Goal: Information Seeking & Learning: Learn about a topic

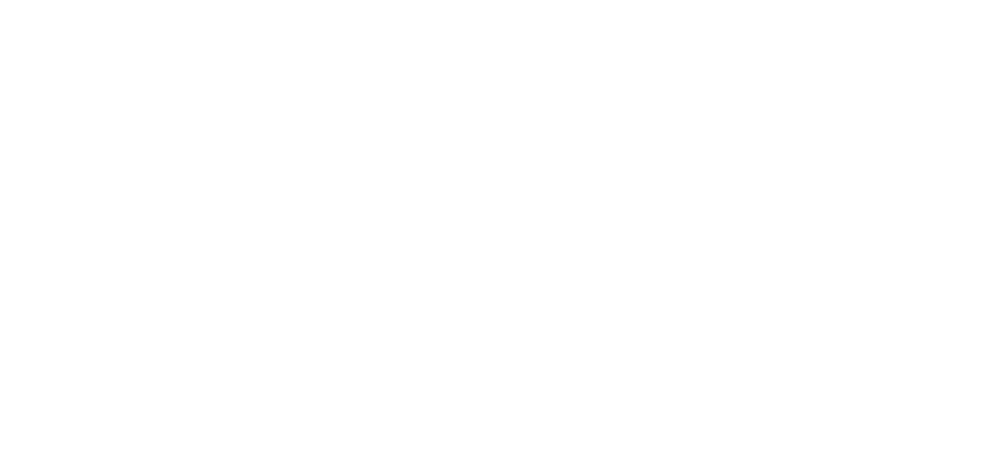
scroll to position [14, 0]
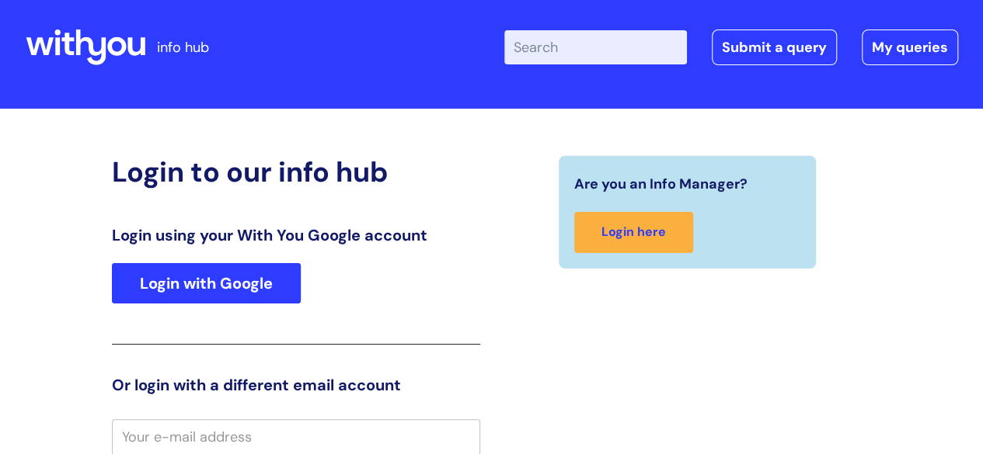
type input "KEV"
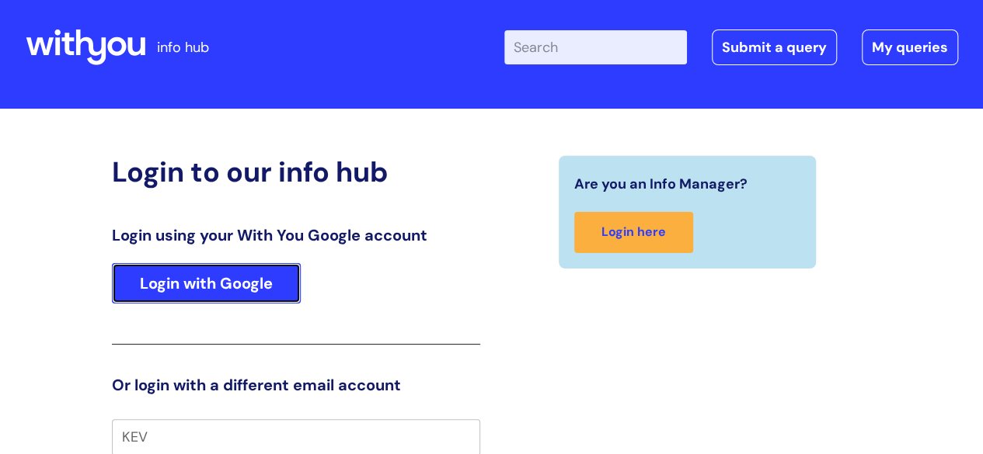
click at [272, 278] on link "Login with Google" at bounding box center [206, 283] width 189 height 40
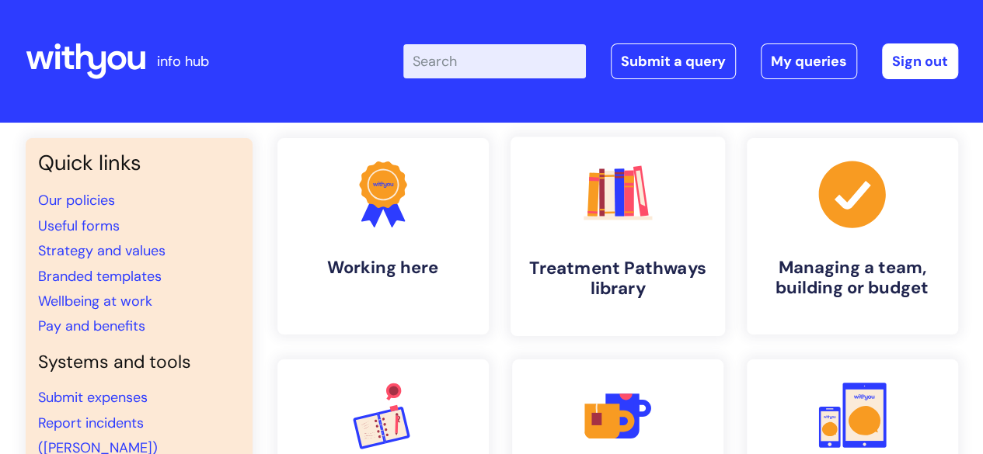
click at [637, 280] on h4 "Treatment Pathways library" at bounding box center [618, 279] width 190 height 42
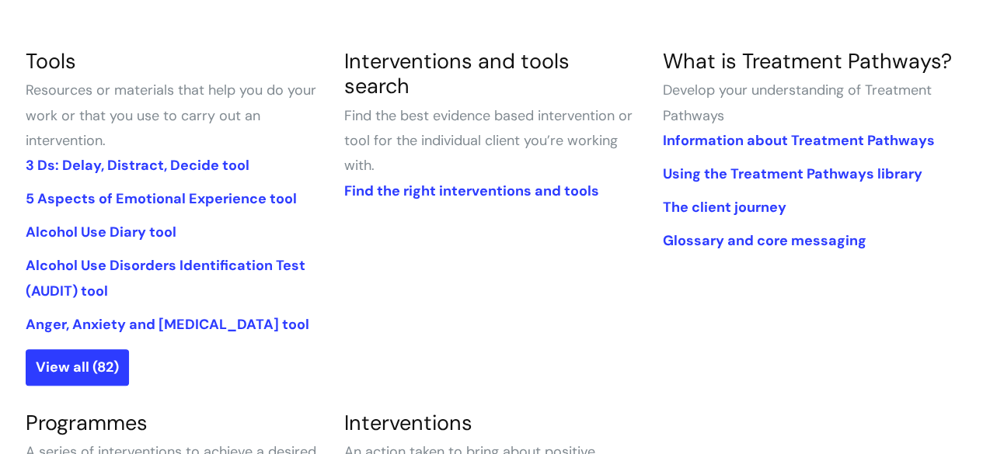
scroll to position [466, 0]
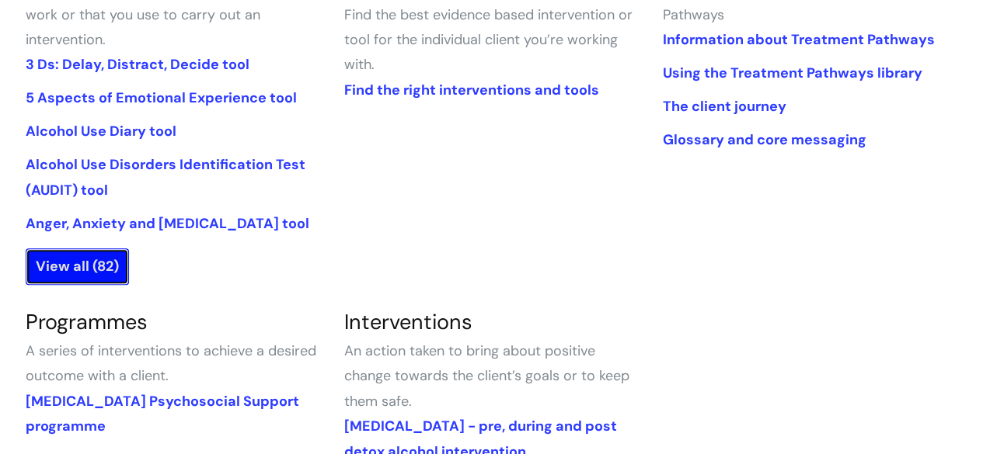
click at [71, 264] on link "View all (82)" at bounding box center [77, 267] width 103 height 36
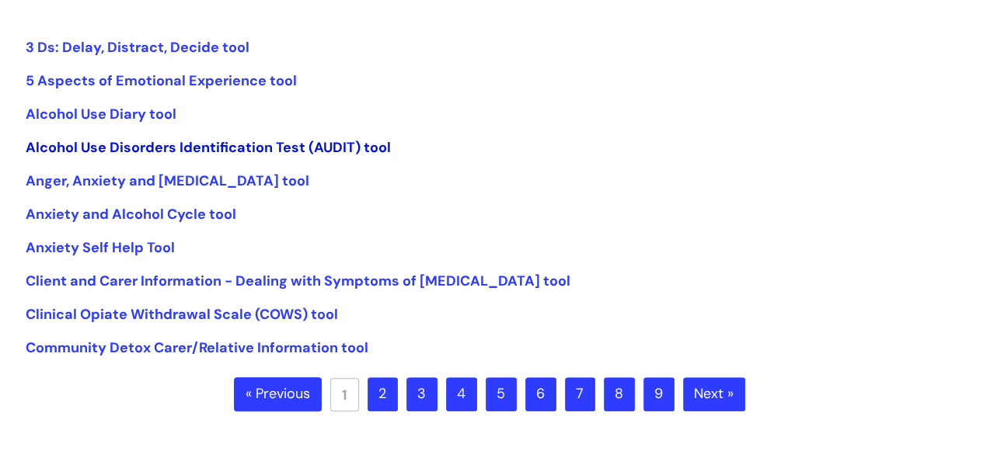
scroll to position [388, 0]
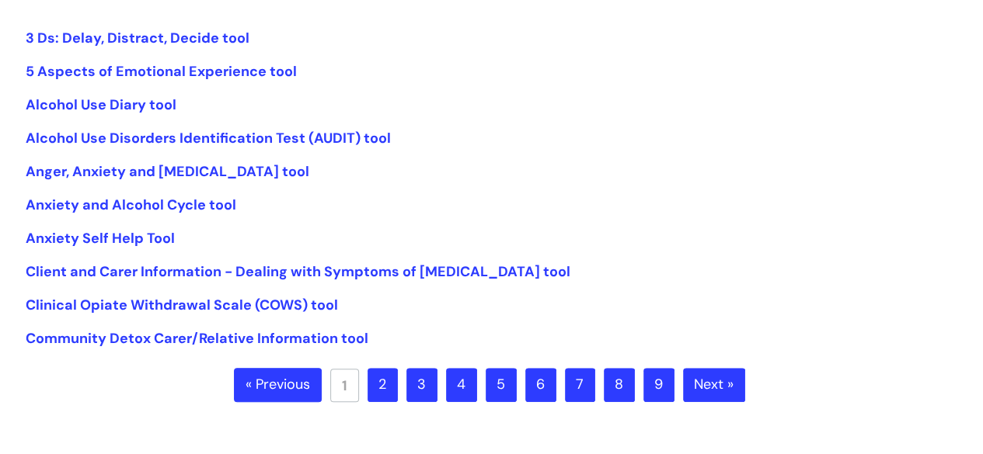
click at [388, 378] on link "2" at bounding box center [382, 385] width 30 height 34
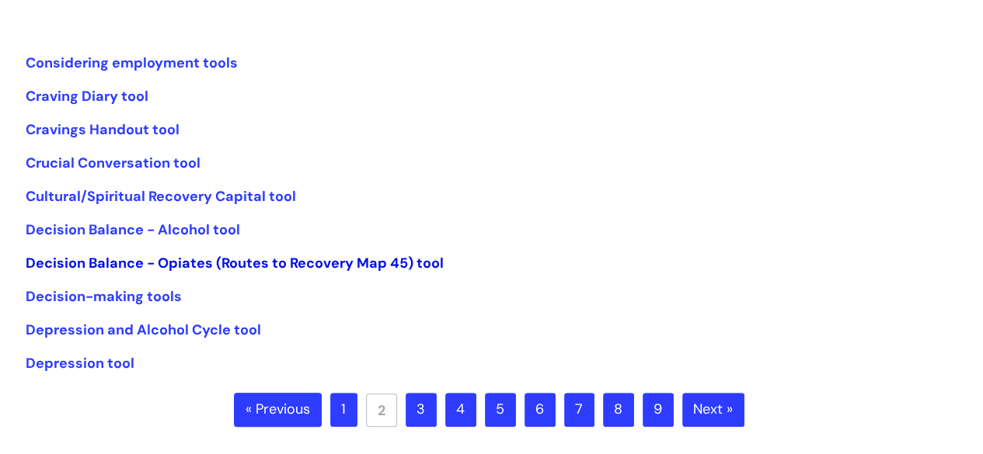
scroll to position [388, 0]
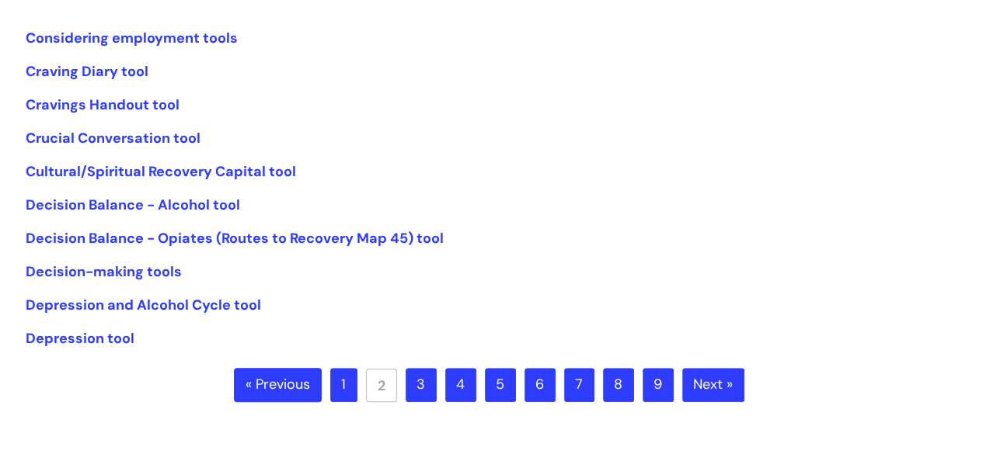
click at [424, 384] on link "3" at bounding box center [421, 385] width 31 height 34
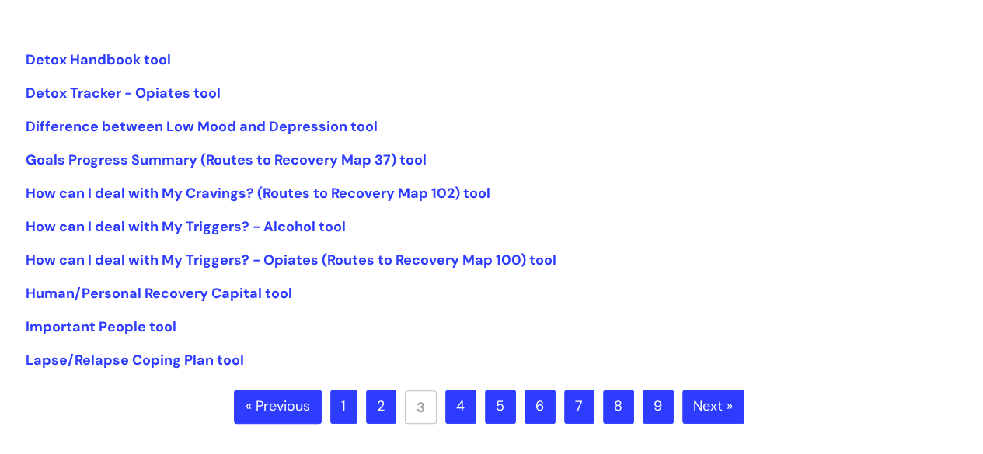
scroll to position [388, 0]
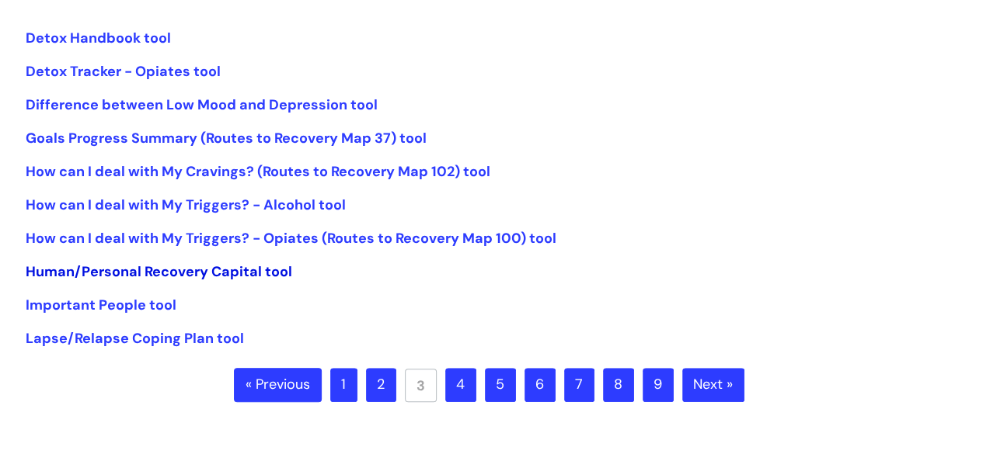
click at [216, 273] on link "Human/Personal Recovery Capital tool" at bounding box center [159, 272] width 266 height 19
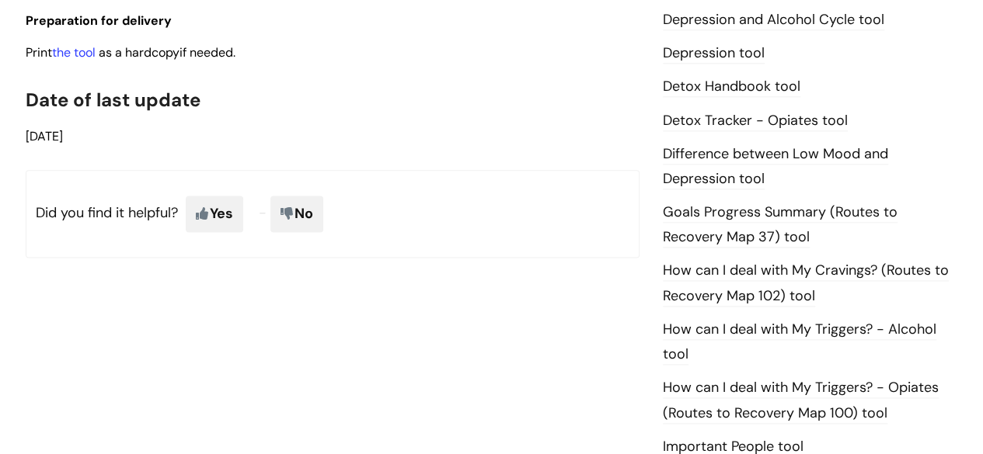
scroll to position [900, 0]
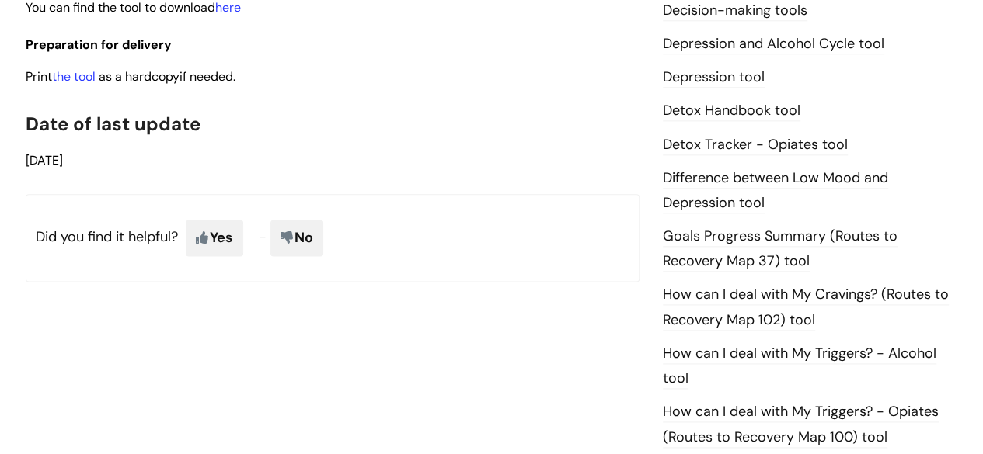
click at [792, 293] on link "How can I deal with My Cravings? (Routes to Recovery Map 102) tool" at bounding box center [806, 307] width 286 height 45
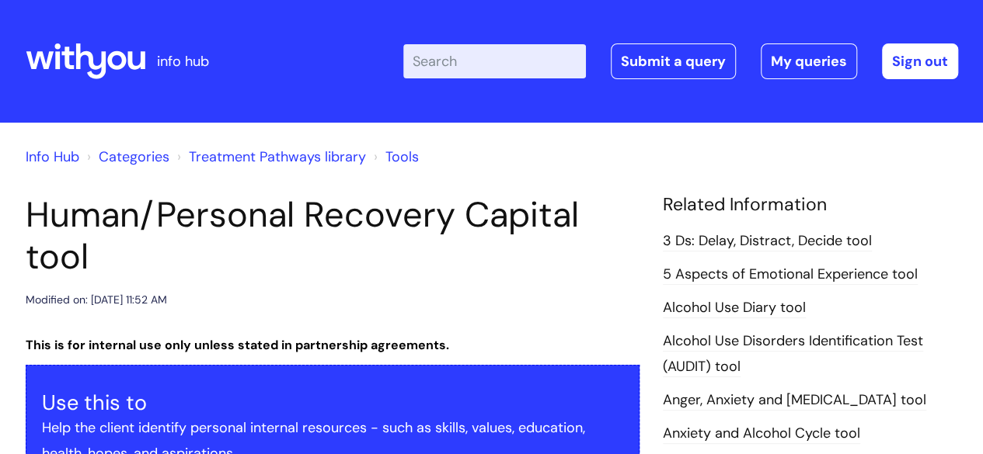
click at [402, 153] on link "Tools" at bounding box center [401, 157] width 33 height 19
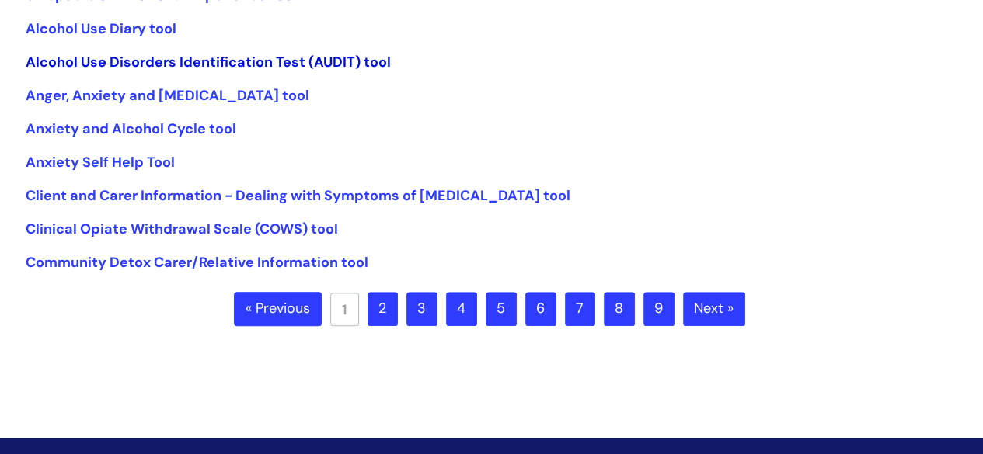
scroll to position [466, 0]
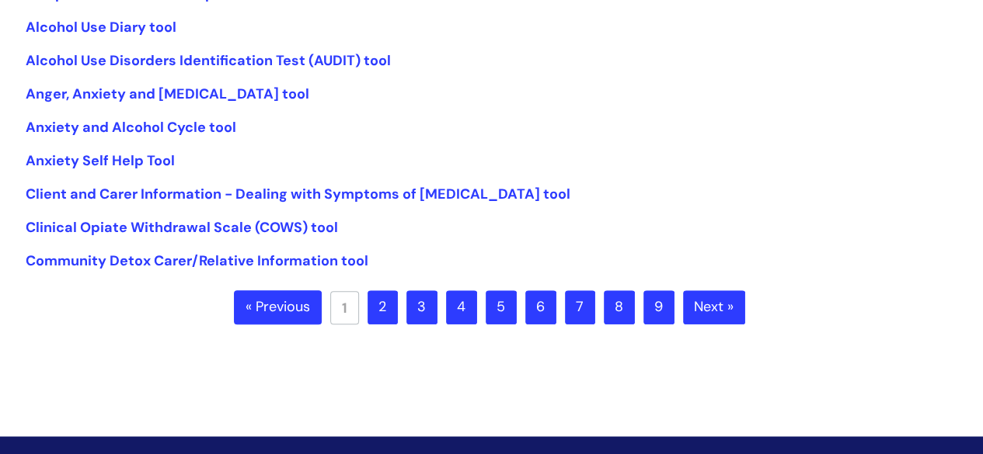
click at [614, 302] on link "8" at bounding box center [619, 308] width 31 height 34
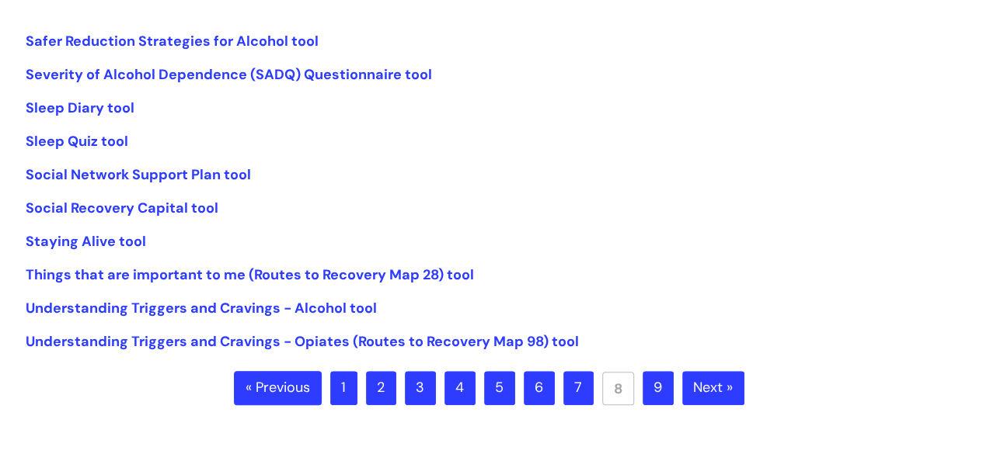
scroll to position [388, 0]
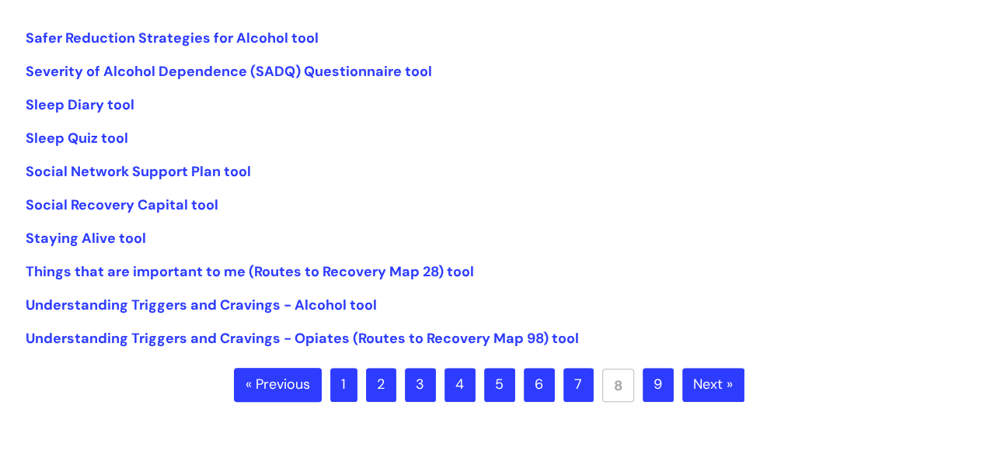
click at [661, 391] on link "9" at bounding box center [657, 385] width 31 height 34
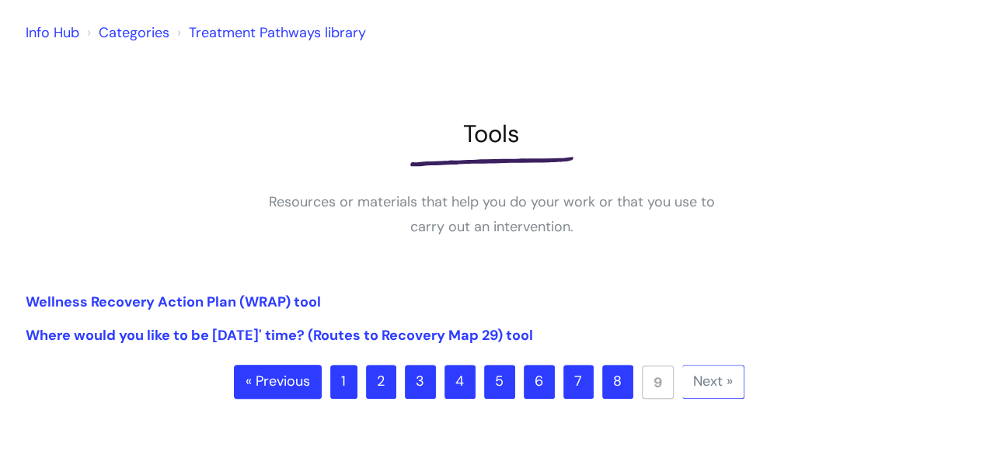
scroll to position [311, 0]
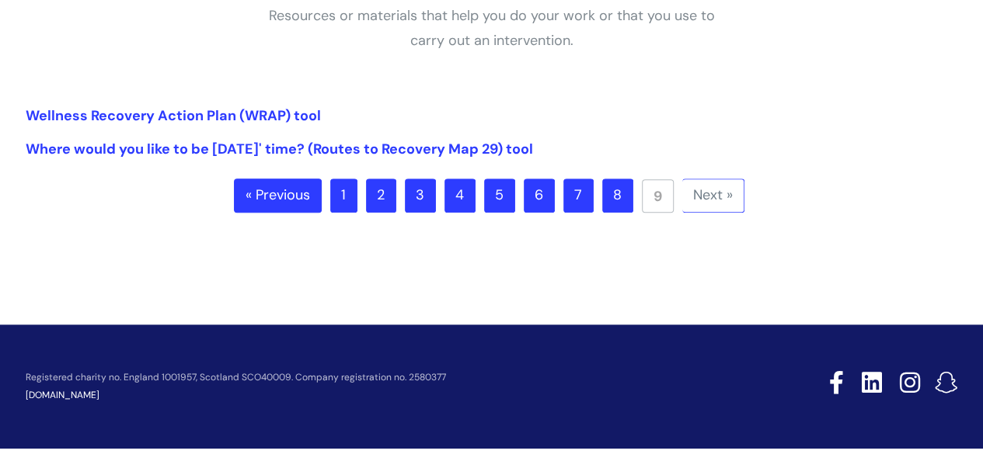
click at [584, 202] on link "7" at bounding box center [578, 196] width 30 height 34
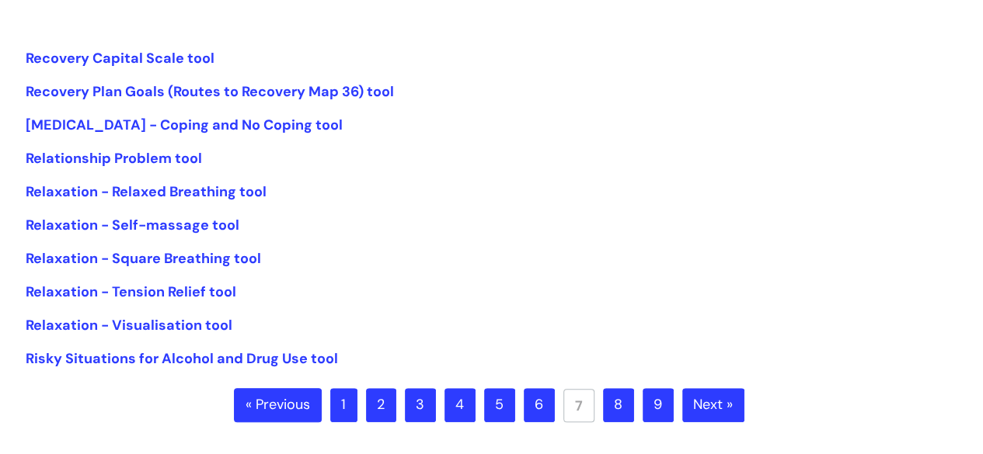
scroll to position [388, 0]
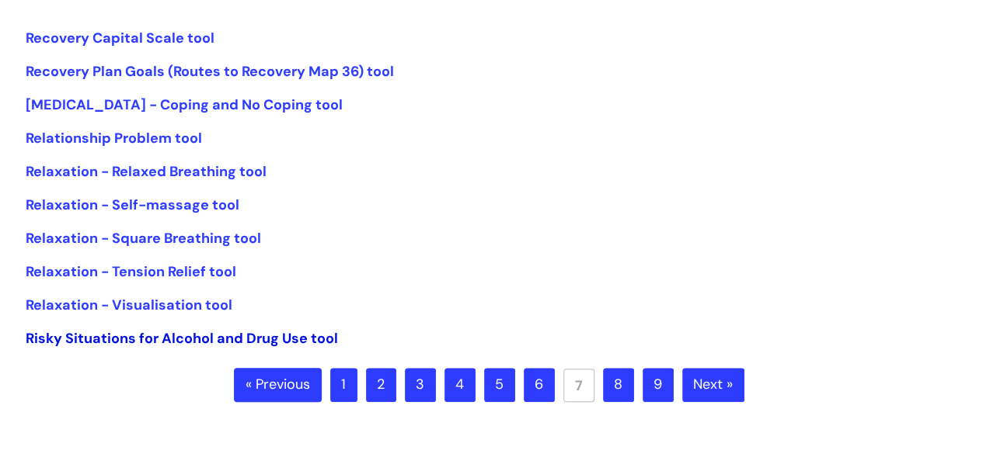
click at [228, 341] on link "Risky Situations for Alcohol and Drug Use tool" at bounding box center [182, 338] width 312 height 19
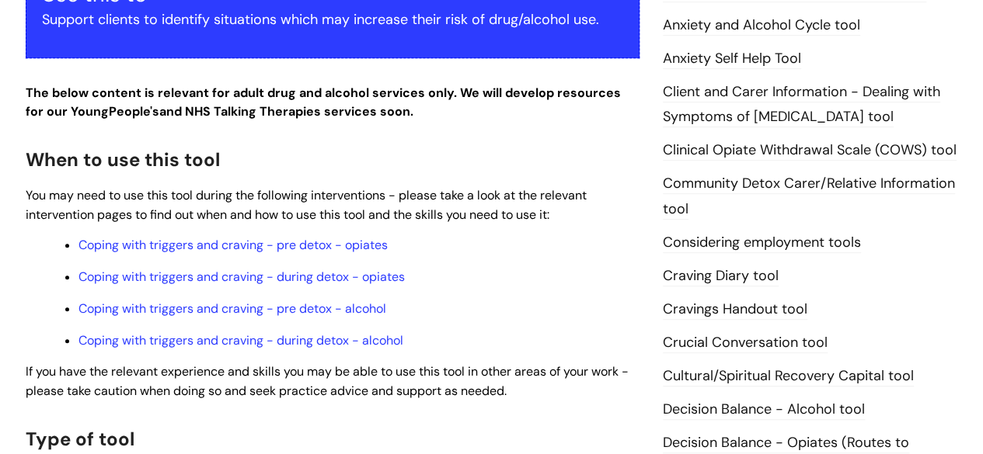
scroll to position [466, 0]
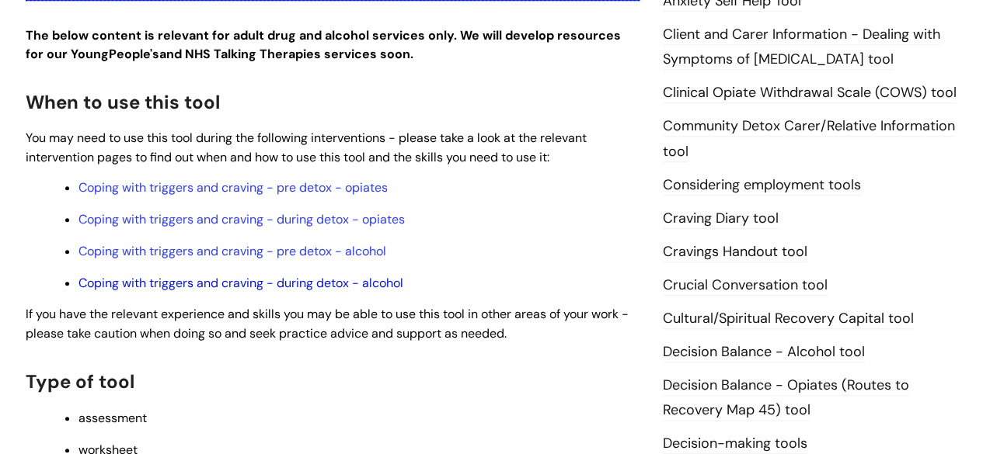
click at [333, 283] on link "Coping with triggers and craving - during detox - alcohol" at bounding box center [240, 283] width 325 height 16
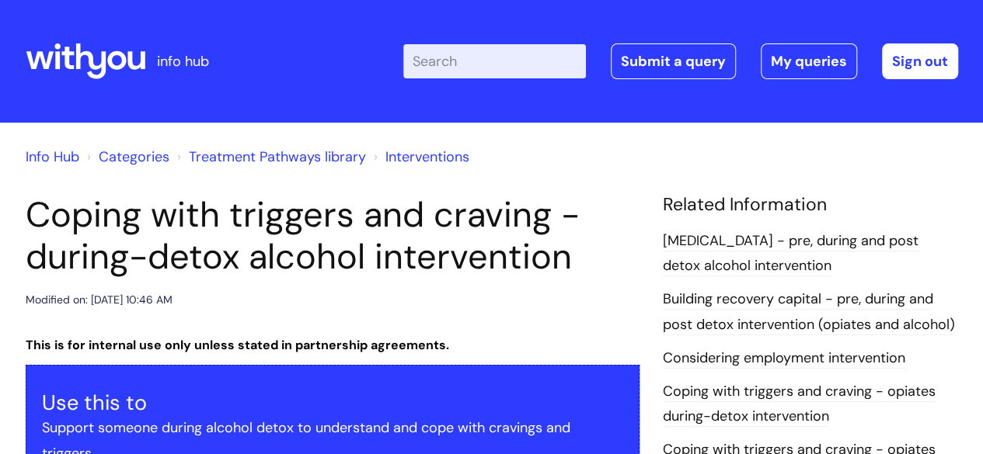
click at [425, 153] on link "Interventions" at bounding box center [427, 157] width 84 height 19
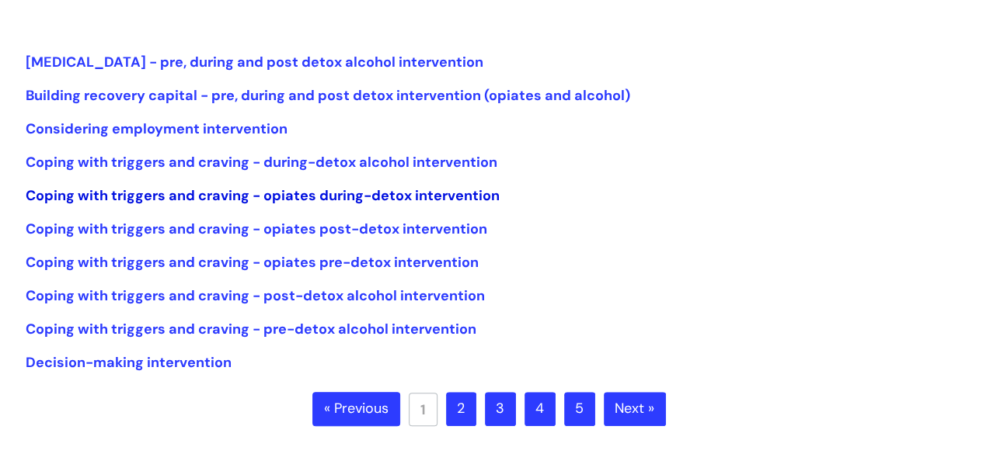
scroll to position [388, 0]
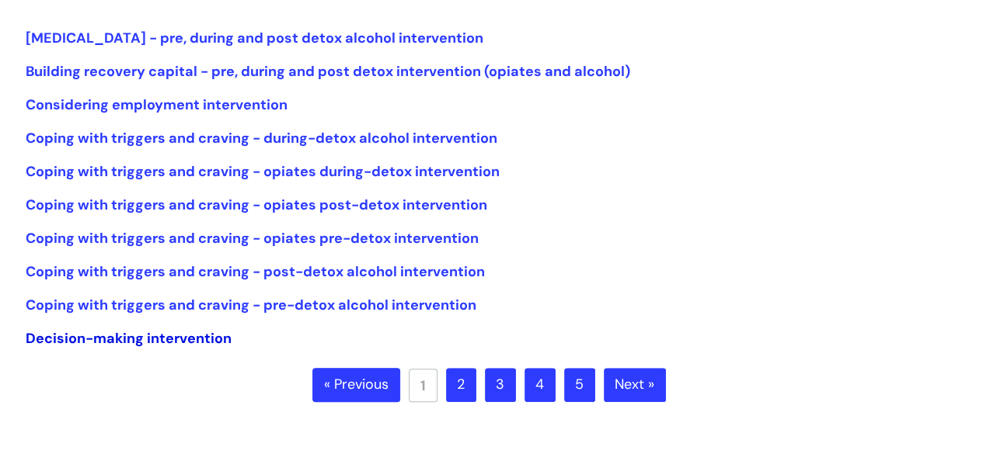
click at [195, 342] on link "Decision-making intervention" at bounding box center [129, 338] width 206 height 19
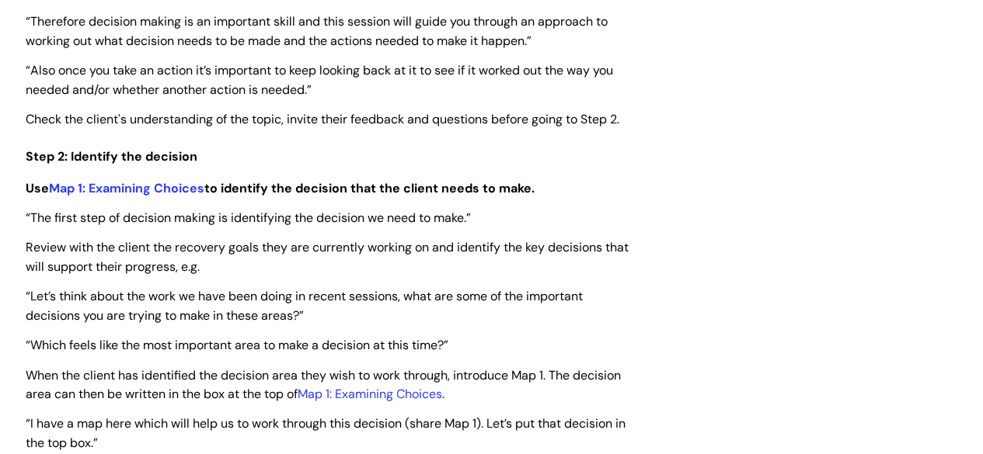
scroll to position [2098, 0]
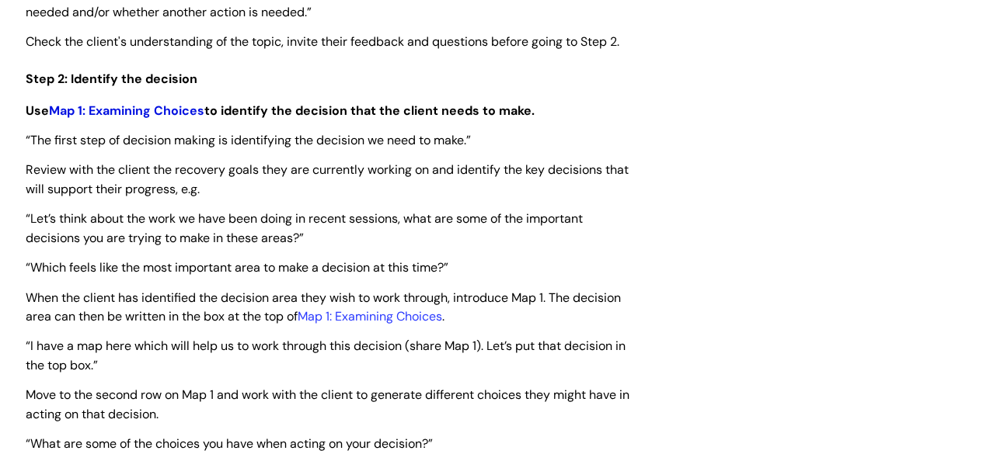
click at [145, 110] on link "Map 1: Examining Choices" at bounding box center [126, 111] width 155 height 16
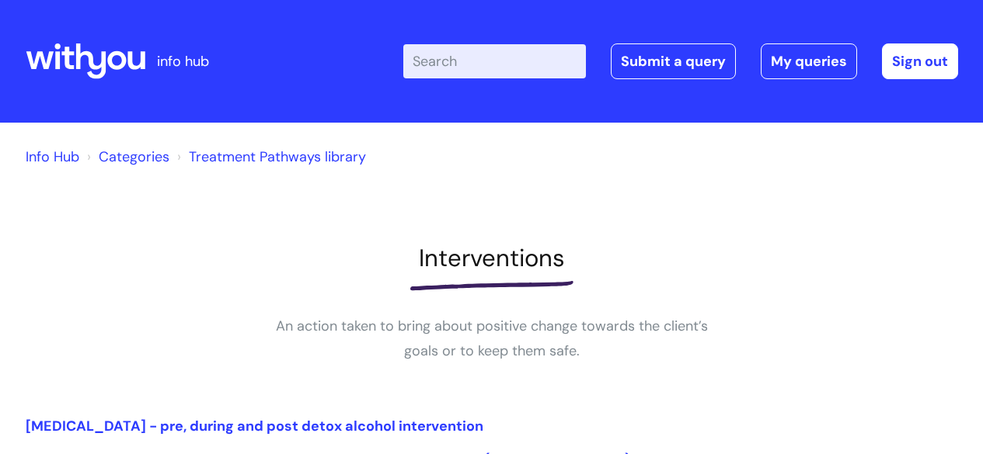
scroll to position [388, 0]
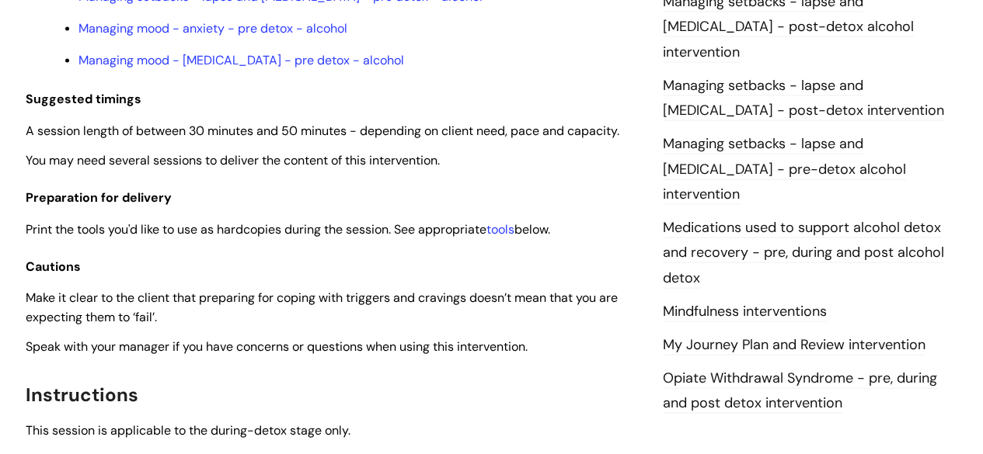
scroll to position [1243, 0]
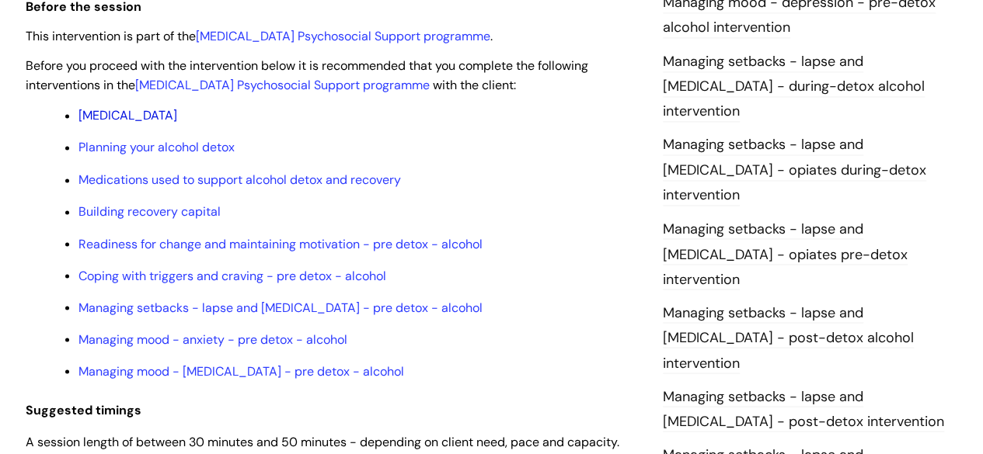
click at [172, 116] on link "Alcohol Withdrawal Syndrome" at bounding box center [127, 115] width 99 height 16
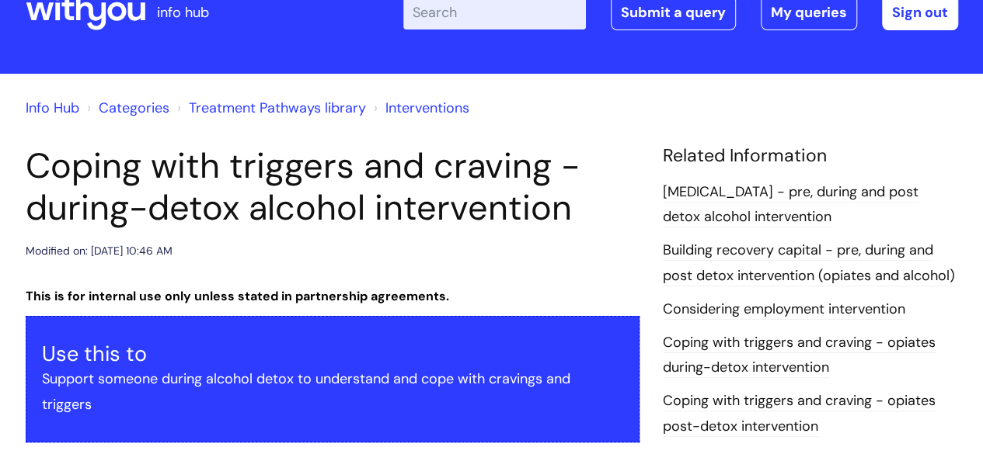
scroll to position [0, 0]
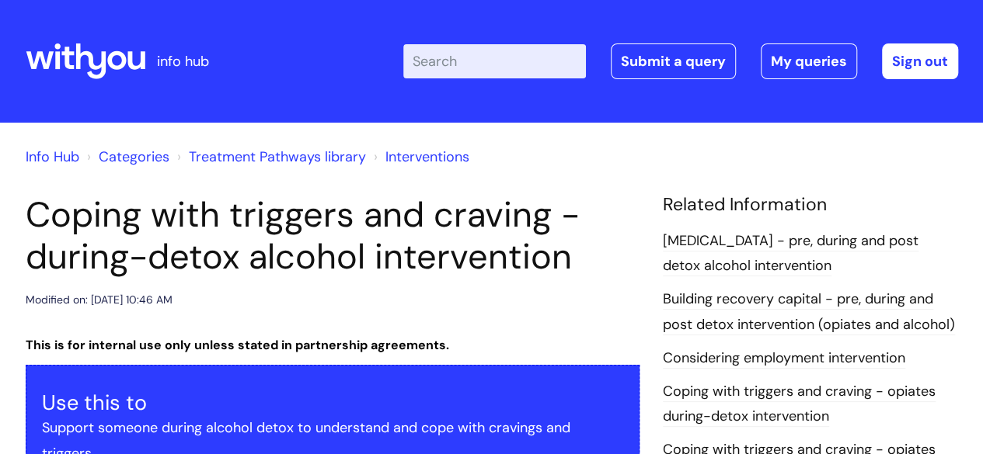
click at [59, 153] on link "Info Hub" at bounding box center [53, 157] width 54 height 19
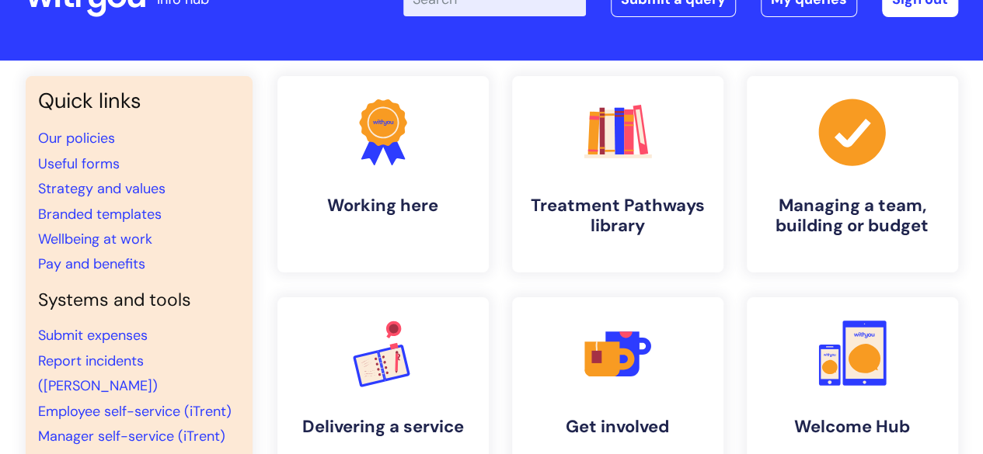
scroll to position [155, 0]
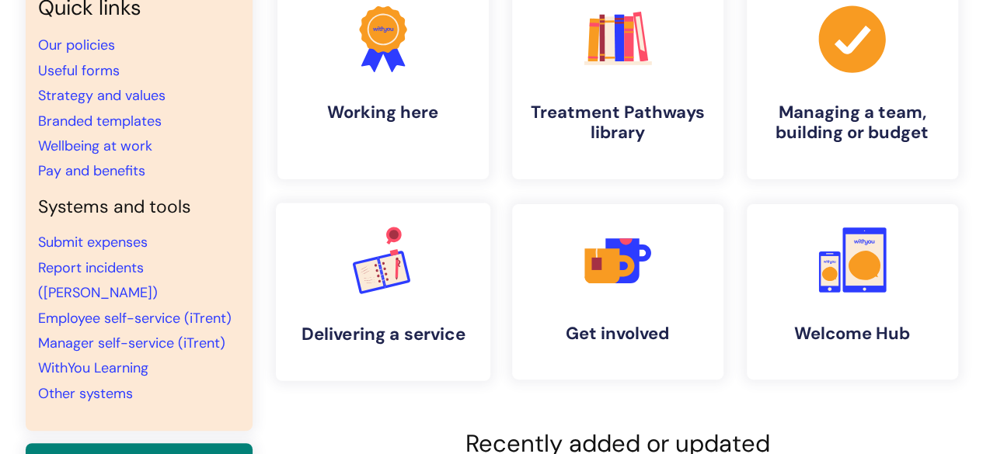
click at [368, 281] on rect at bounding box center [369, 275] width 28 height 32
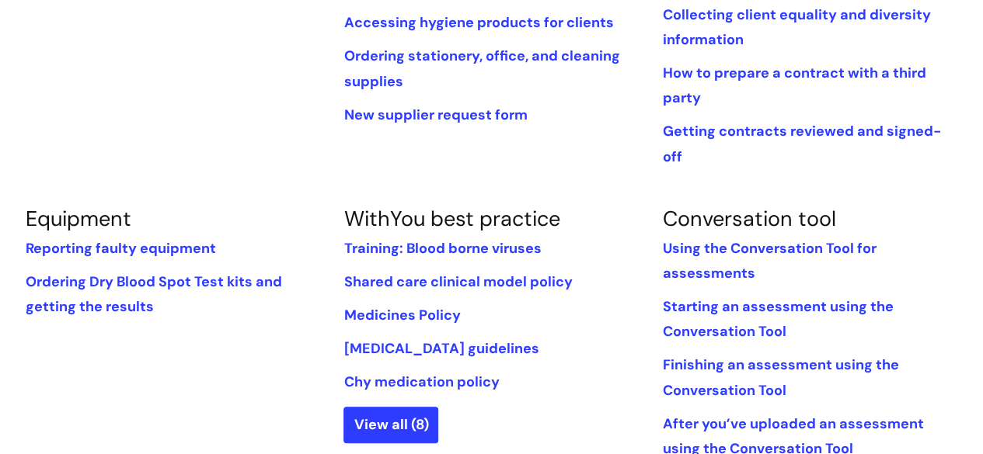
scroll to position [544, 0]
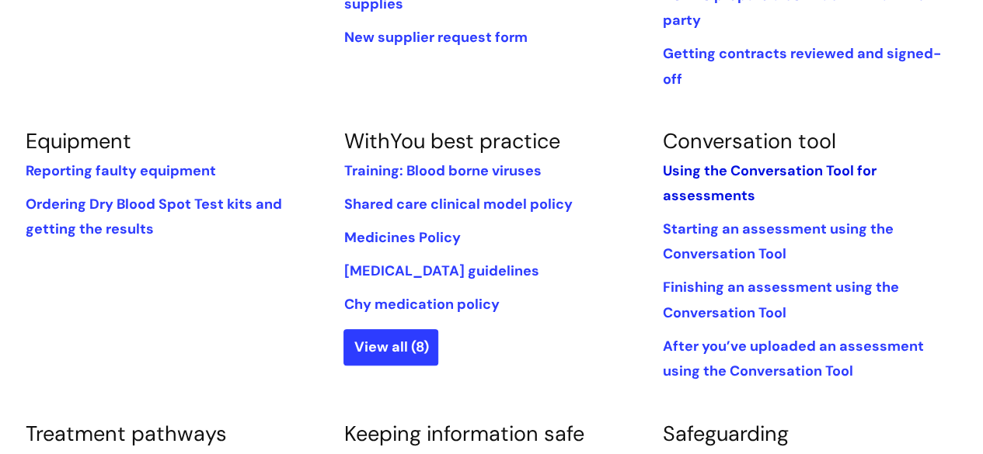
click at [731, 162] on link "Using the Conversation Tool for assessments" at bounding box center [769, 184] width 214 height 44
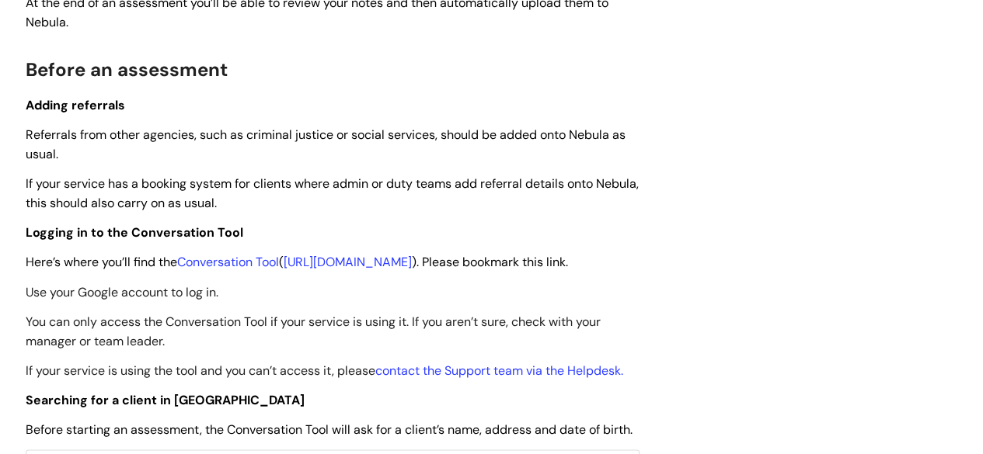
scroll to position [855, 0]
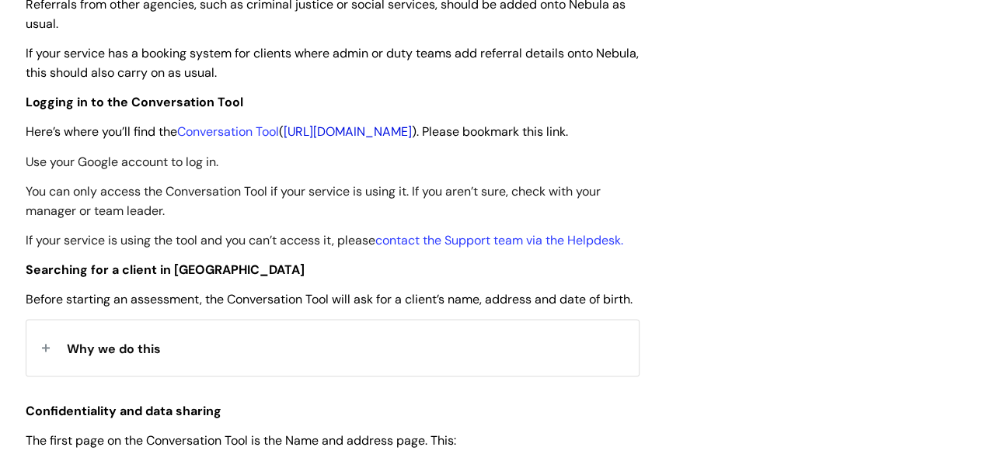
click at [412, 131] on link "https://conversation-tool.wearewithyou.org.uk/" at bounding box center [348, 132] width 128 height 16
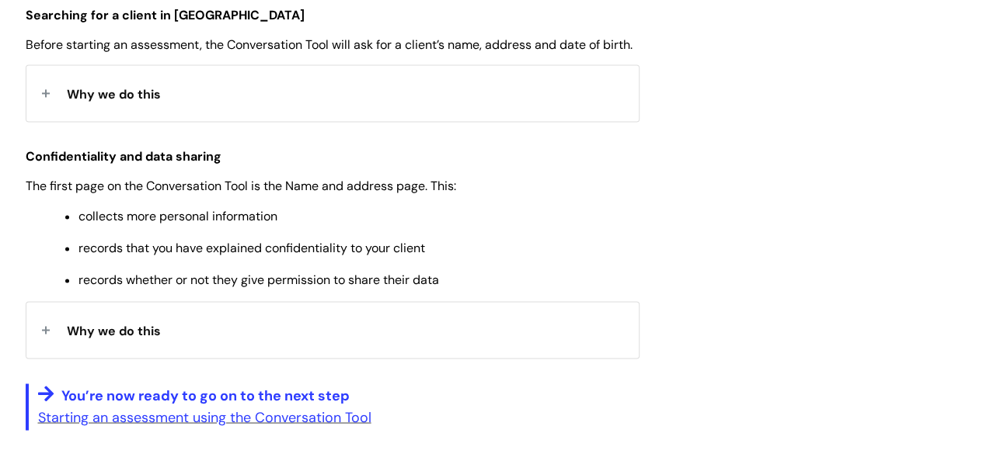
scroll to position [1243, 0]
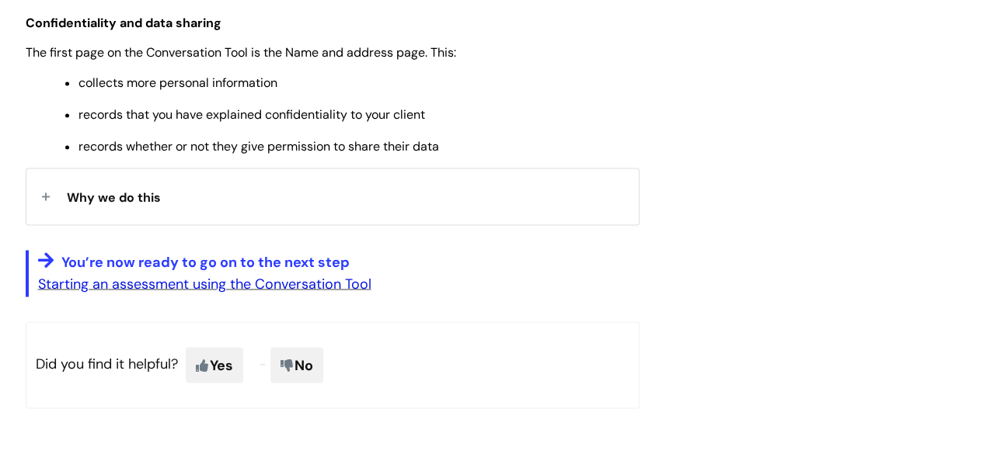
click at [212, 293] on link "Starting an assessment using the Conversation Tool" at bounding box center [204, 283] width 333 height 19
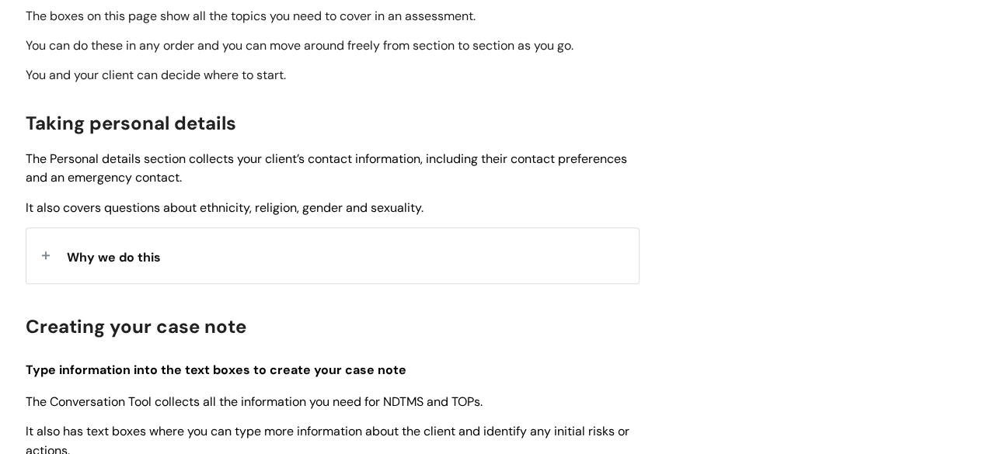
scroll to position [544, 0]
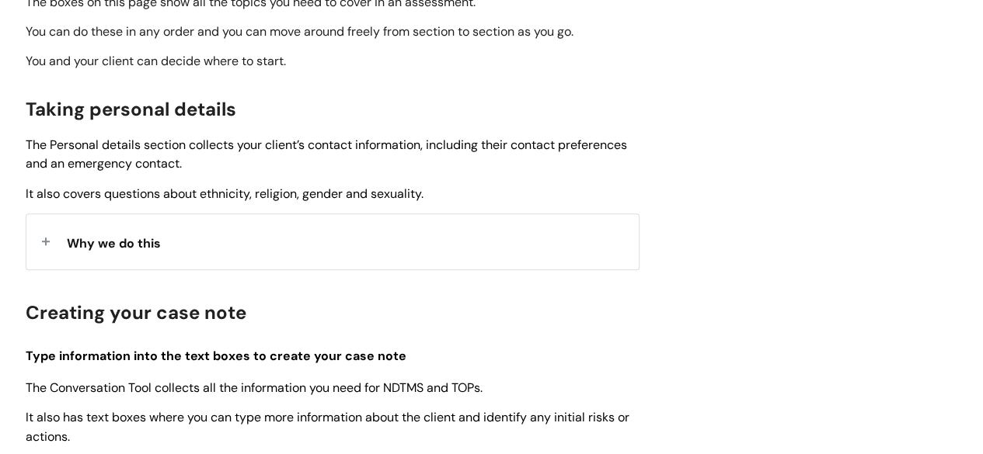
click at [91, 239] on span "Why we do this" at bounding box center [114, 243] width 94 height 16
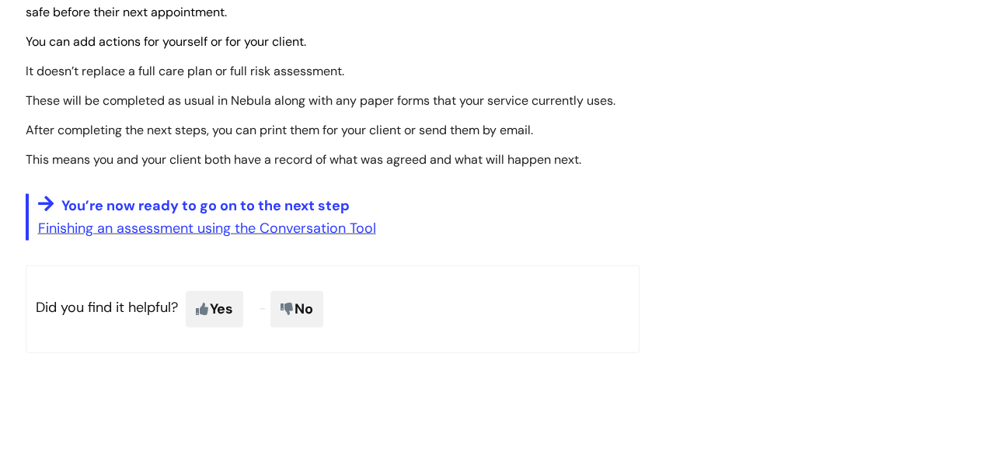
scroll to position [1631, 0]
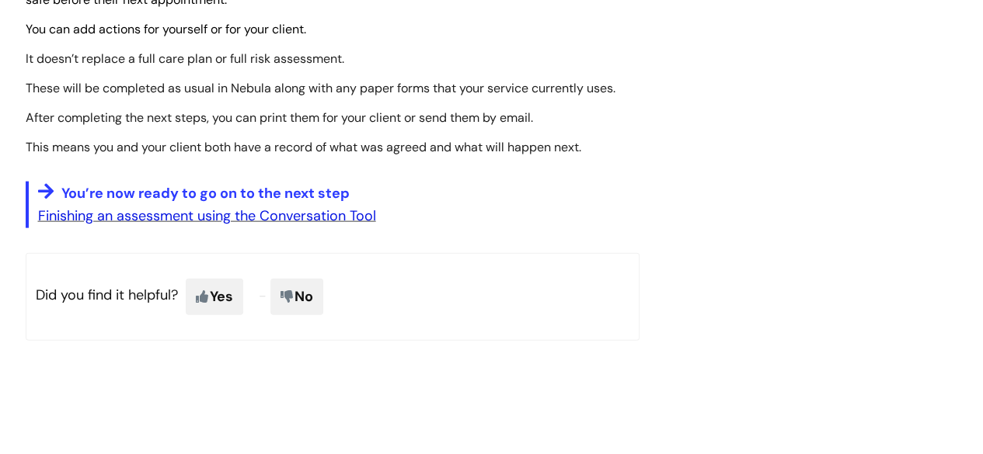
click at [185, 219] on link "Finishing an assessment using the Conversation Tool" at bounding box center [207, 216] width 338 height 19
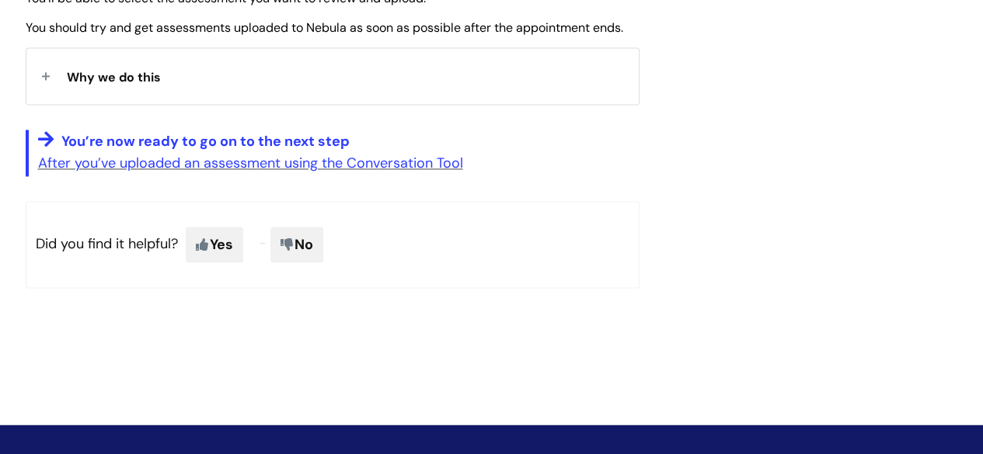
scroll to position [1165, 0]
